Goal: Navigation & Orientation: Find specific page/section

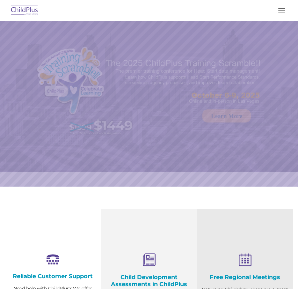
select select "MEDIUM"
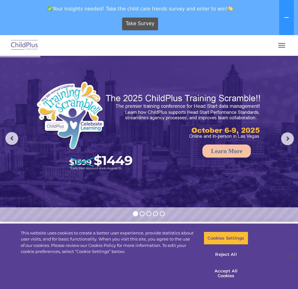
click at [18, 43] on img at bounding box center [25, 45] width 30 height 15
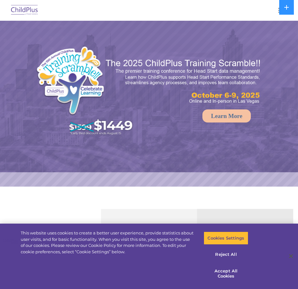
select select "MEDIUM"
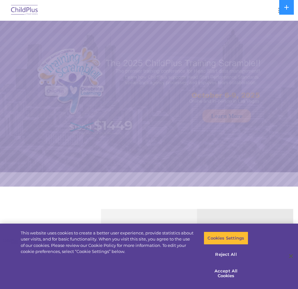
select select "MEDIUM"
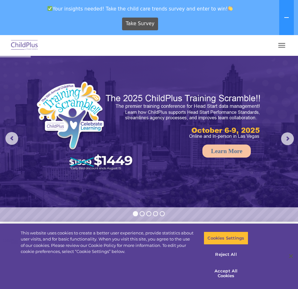
click at [281, 45] on span "button" at bounding box center [281, 45] width 7 height 1
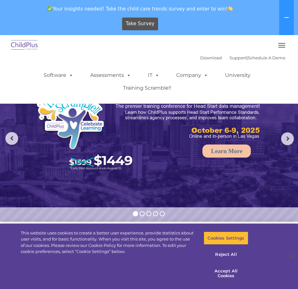
click at [281, 45] on span "button" at bounding box center [281, 45] width 7 height 1
